Goal: Find specific page/section: Find specific page/section

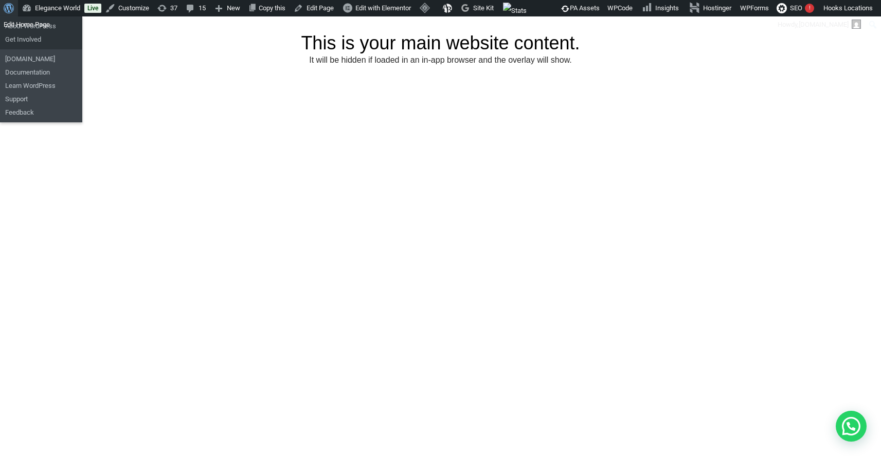
click at [7, 13] on span "Toolbar" at bounding box center [8, 7] width 8 height 14
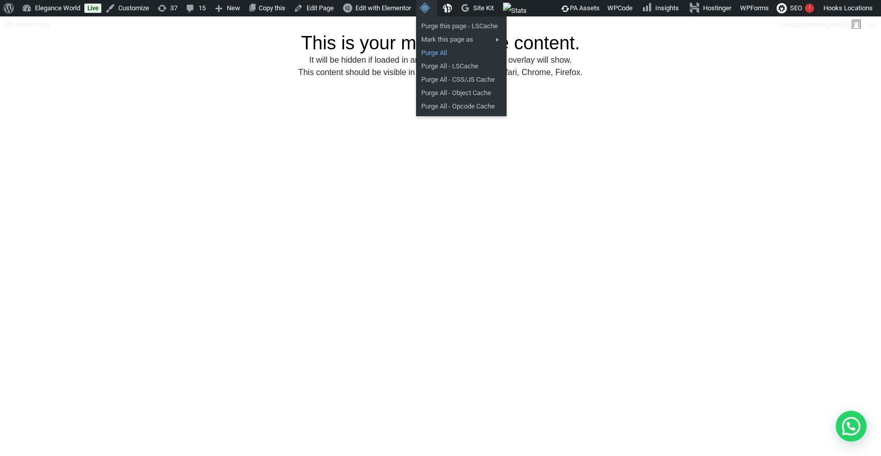
click at [444, 51] on link "Purge All" at bounding box center [461, 52] width 91 height 13
